Goal: Check status: Check status

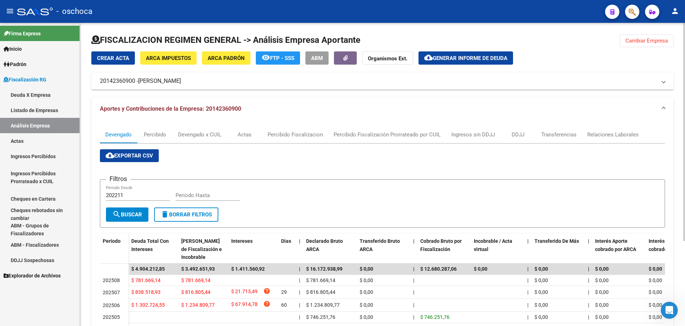
click at [643, 40] on span "Cambiar Empresa" at bounding box center [647, 40] width 42 height 6
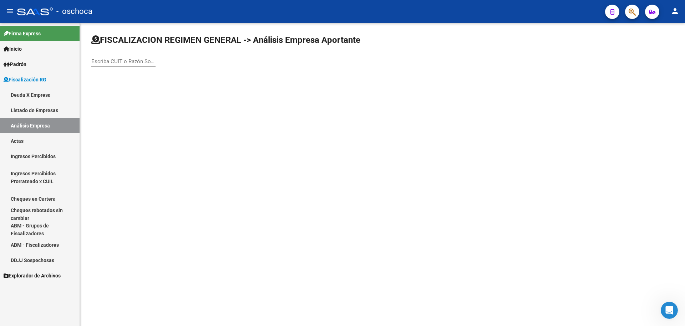
click at [98, 59] on div "Escriba CUIT o Razón Social para buscar" at bounding box center [123, 58] width 64 height 15
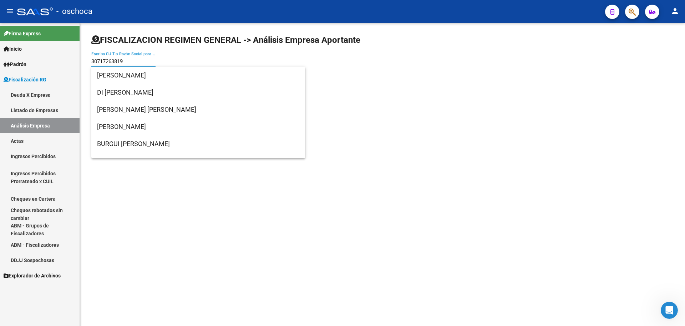
drag, startPoint x: 127, startPoint y: 61, endPoint x: 90, endPoint y: 58, distance: 37.7
click at [90, 58] on div "FISCALIZACION REGIMEN GENERAL -> Análisis Empresa Aportante 30717263819 Escriba…" at bounding box center [382, 57] width 605 height 68
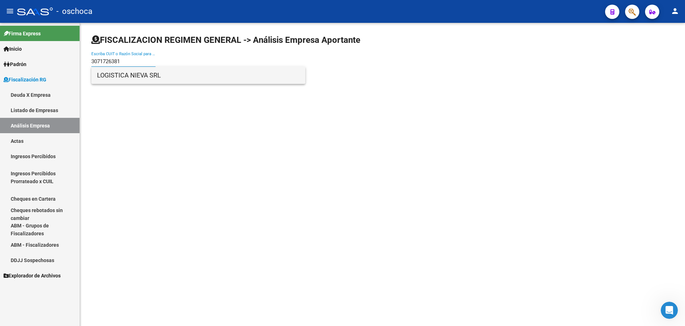
type input "3071726381"
click at [189, 72] on span "LOGISTICA NIEVA SRL" at bounding box center [198, 75] width 203 height 17
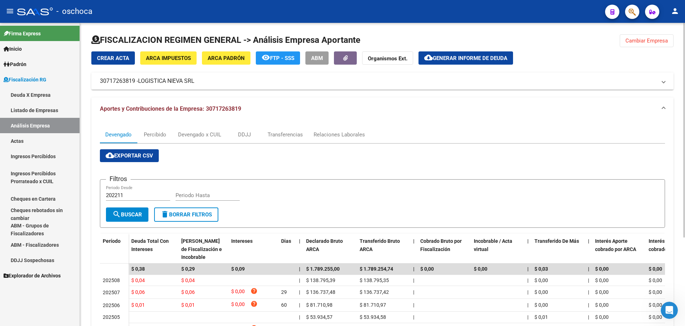
scroll to position [125, 0]
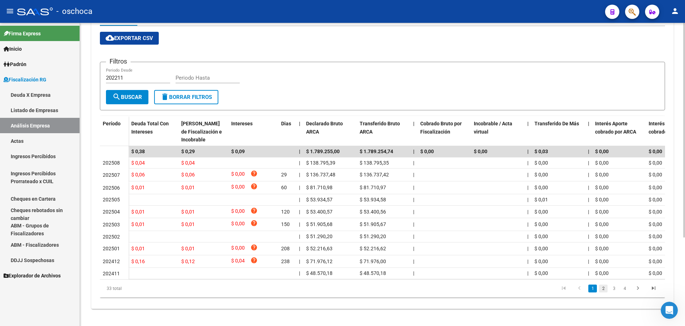
click at [602, 287] on link "2" at bounding box center [603, 289] width 9 height 8
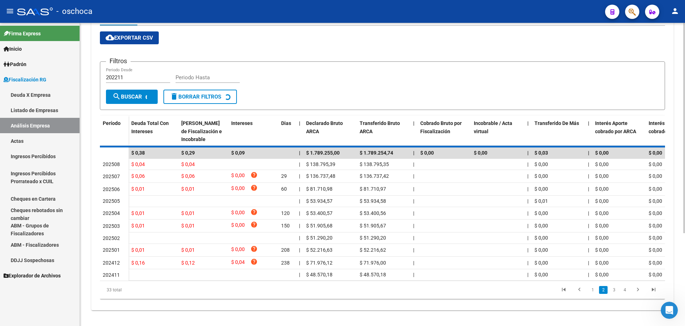
scroll to position [132, 0]
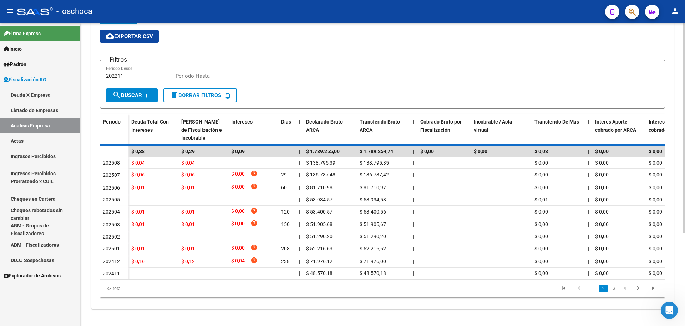
click at [614, 290] on div "33 total 1 2 3 4" at bounding box center [382, 289] width 565 height 18
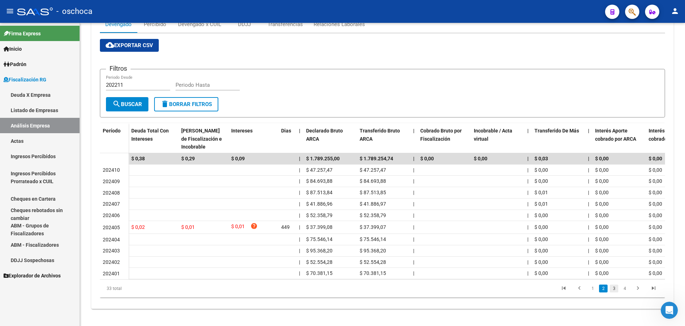
click at [615, 291] on link "3" at bounding box center [614, 289] width 9 height 8
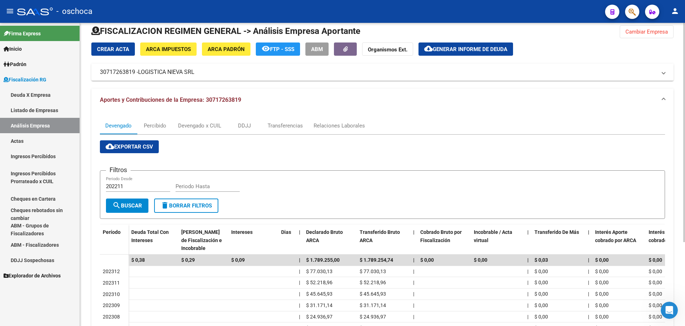
scroll to position [0, 0]
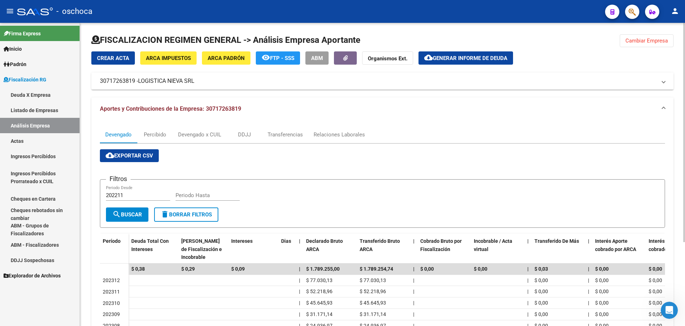
click at [657, 42] on span "Cambiar Empresa" at bounding box center [647, 40] width 42 height 6
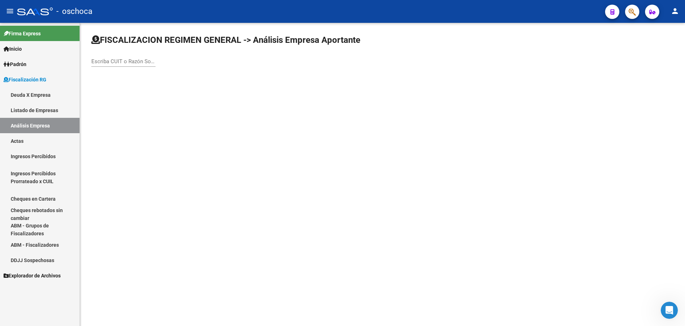
click at [97, 59] on input "Escriba CUIT o Razón Social para buscar" at bounding box center [123, 61] width 64 height 6
type input "3071742220"
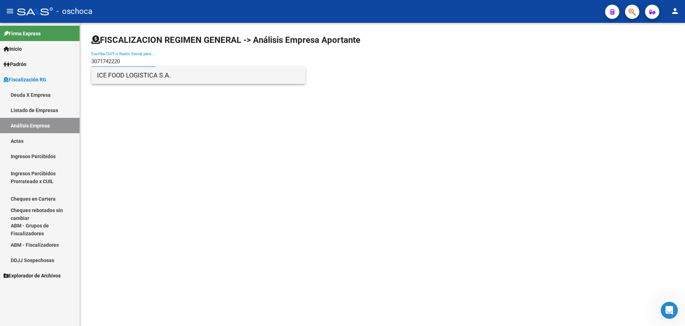
click at [147, 81] on span "ICE FOOD LOGISTICA S.A." at bounding box center [198, 75] width 203 height 17
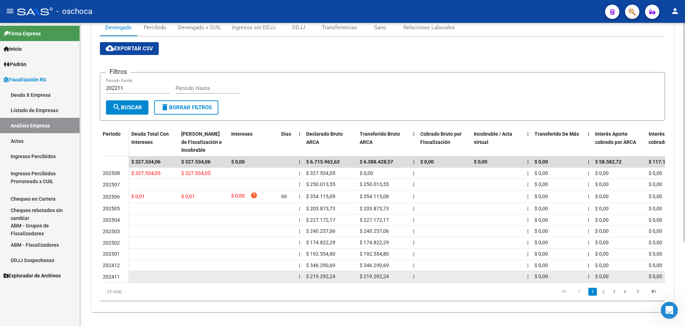
scroll to position [116, 0]
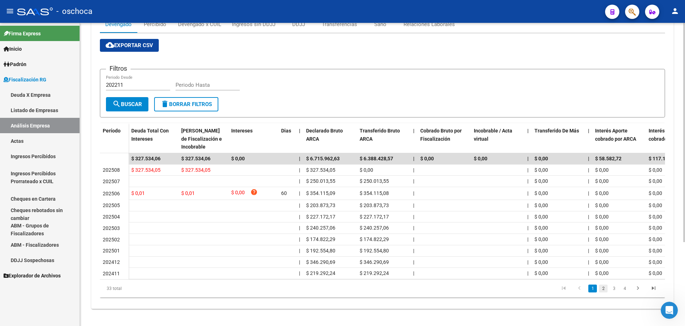
click at [602, 287] on link "2" at bounding box center [603, 289] width 9 height 8
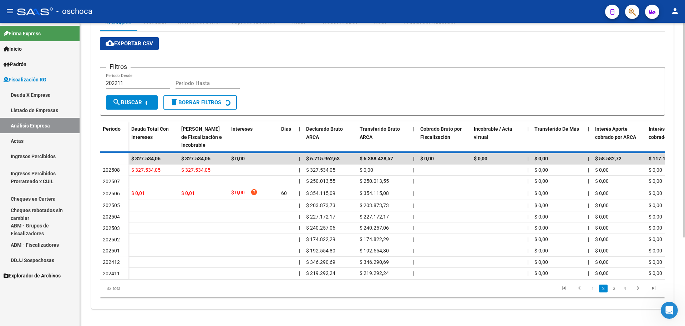
scroll to position [114, 0]
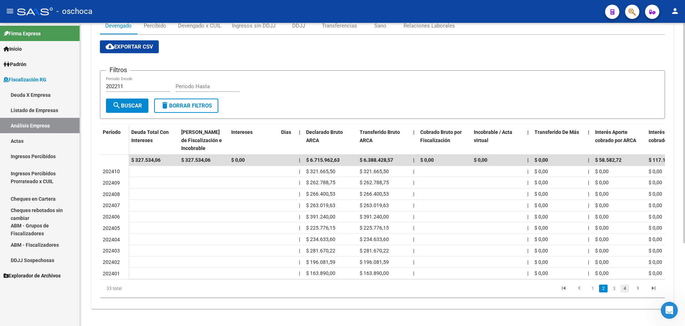
click at [624, 290] on link "4" at bounding box center [625, 289] width 9 height 8
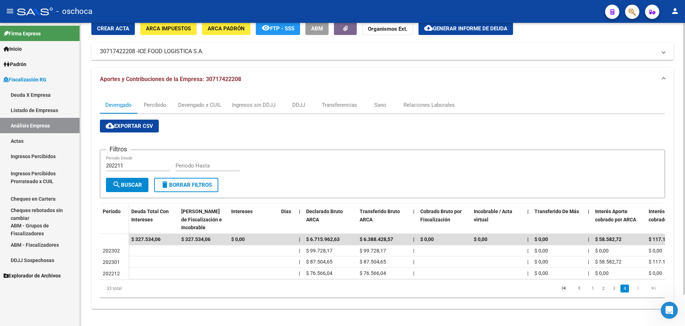
scroll to position [0, 0]
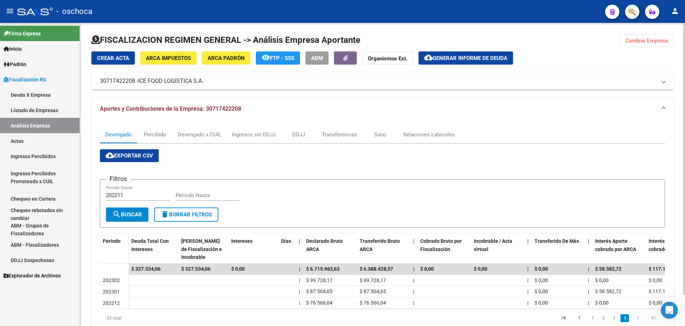
click at [645, 40] on span "Cambiar Empresa" at bounding box center [647, 40] width 42 height 6
